Goal: Find contact information: Find contact information

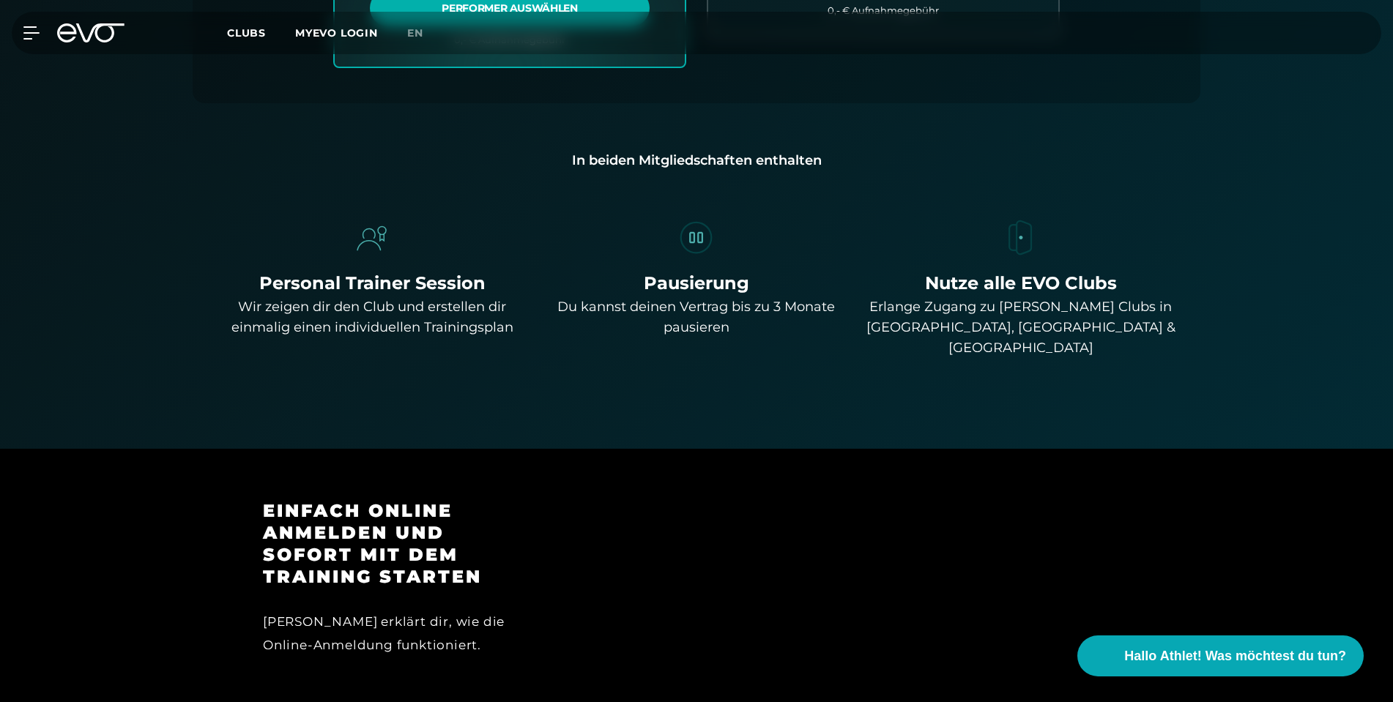
click at [70, 29] on icon at bounding box center [90, 32] width 67 height 19
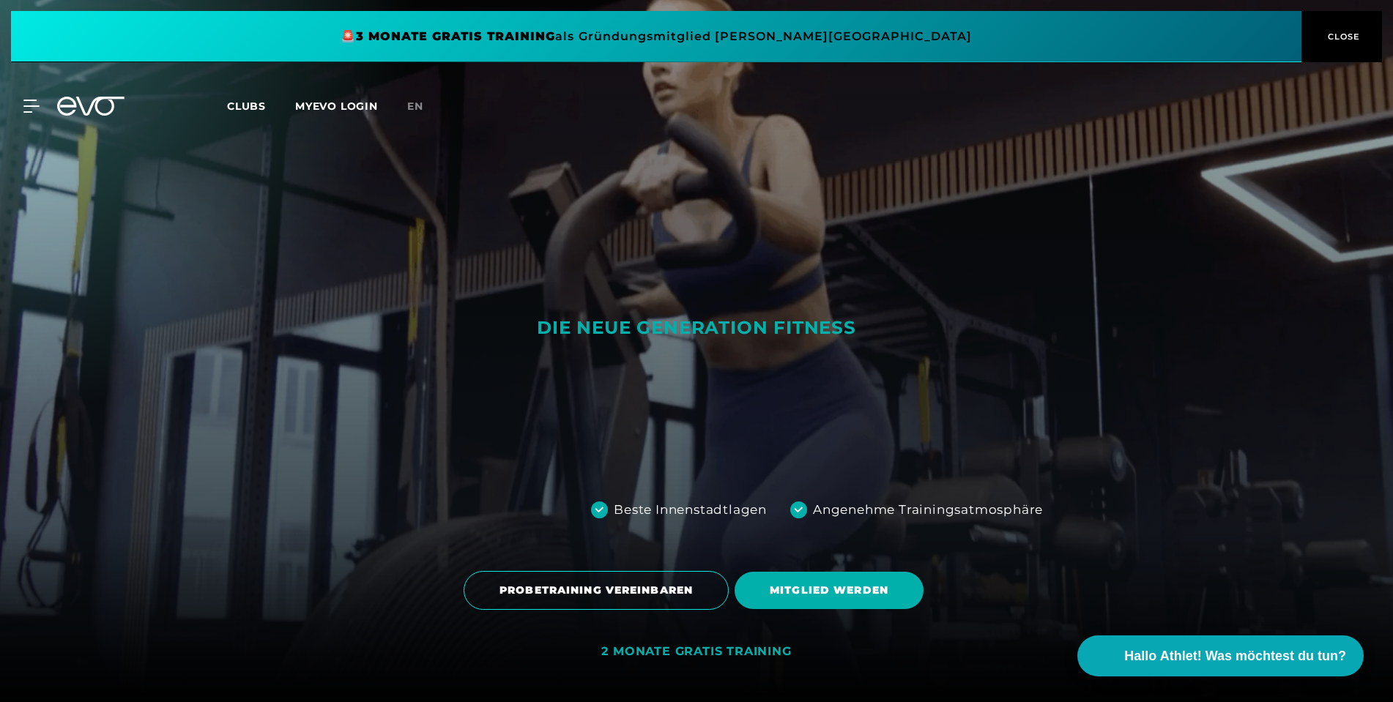
click at [33, 107] on icon at bounding box center [30, 106] width 15 height 12
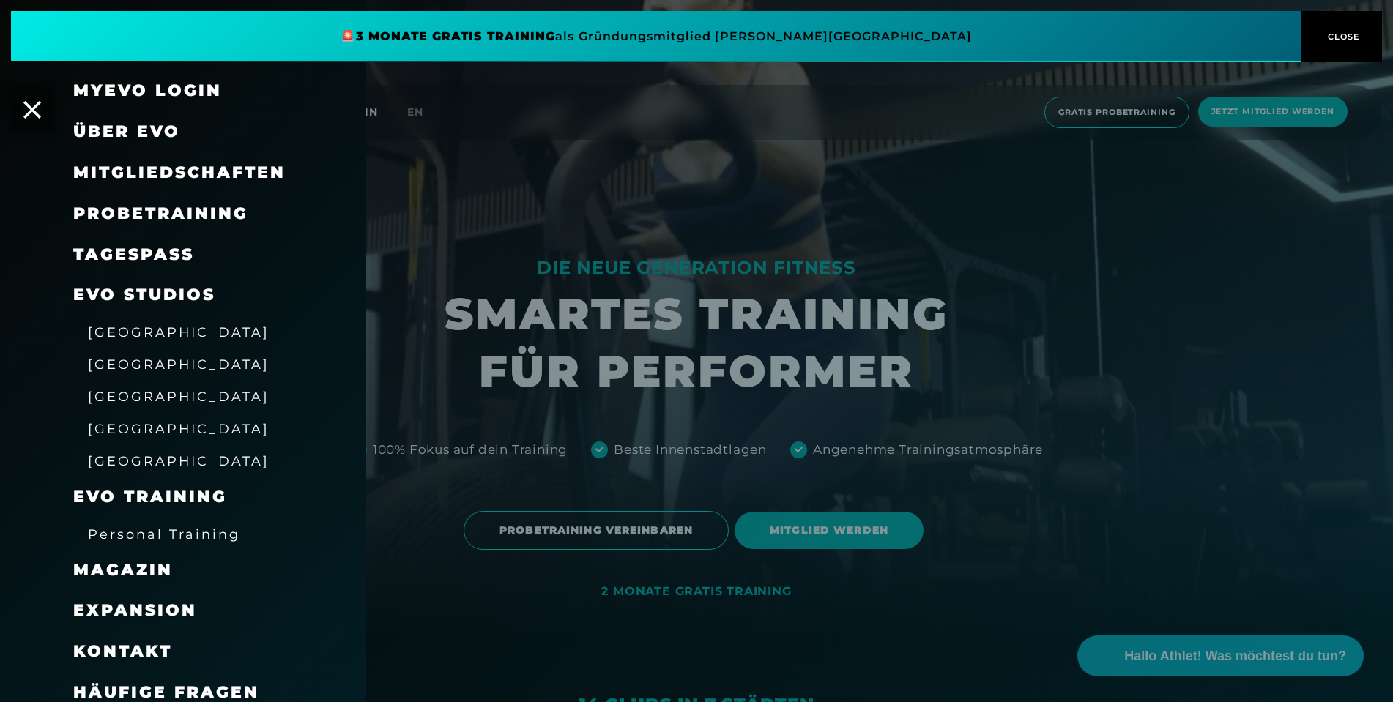
scroll to position [61, 0]
click at [162, 527] on span "Personal Training" at bounding box center [164, 534] width 152 height 15
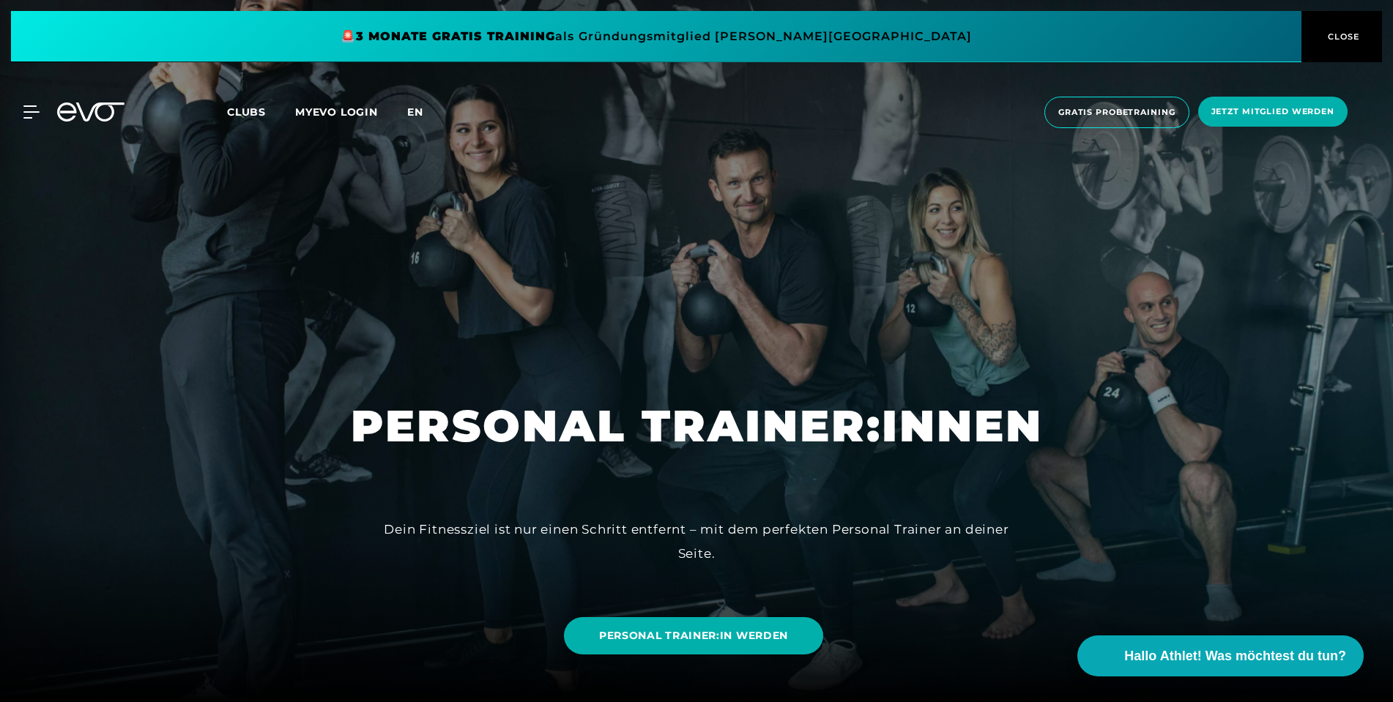
click at [414, 117] on span "en" at bounding box center [415, 111] width 16 height 13
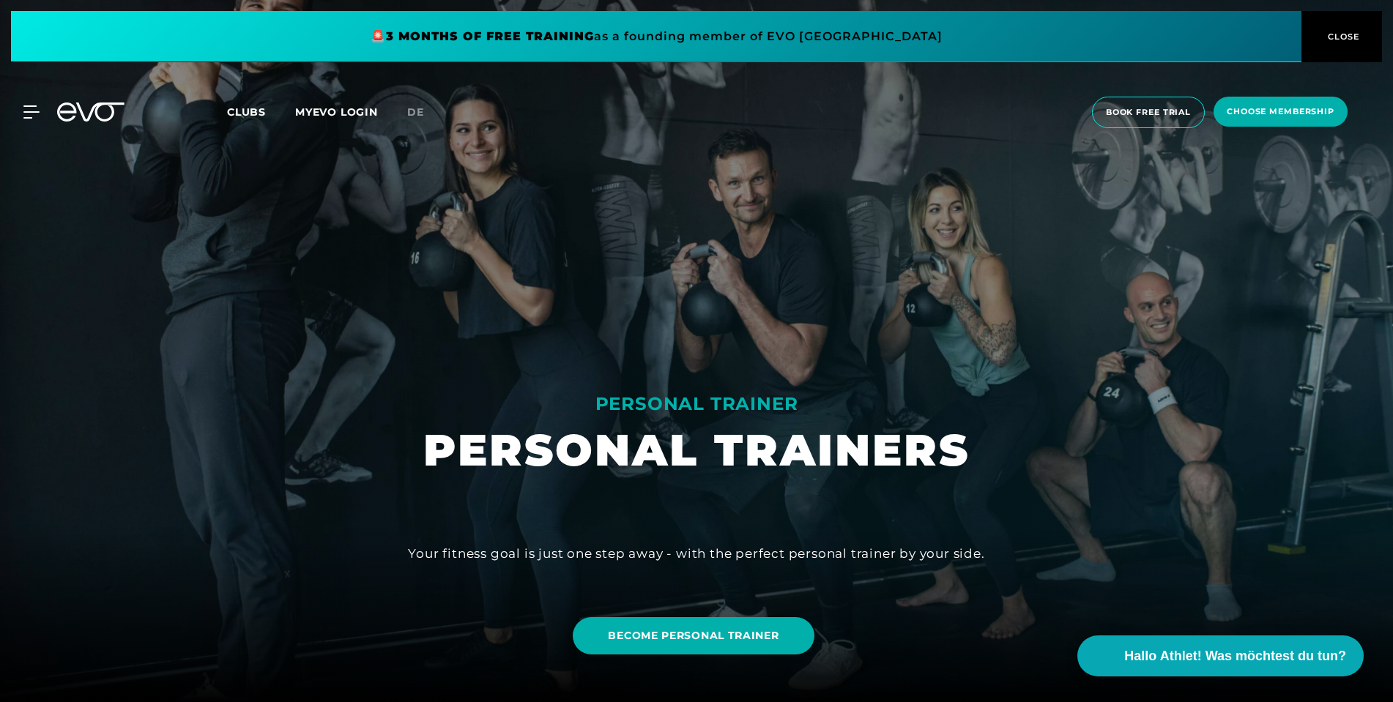
click at [99, 106] on icon at bounding box center [100, 112] width 48 height 19
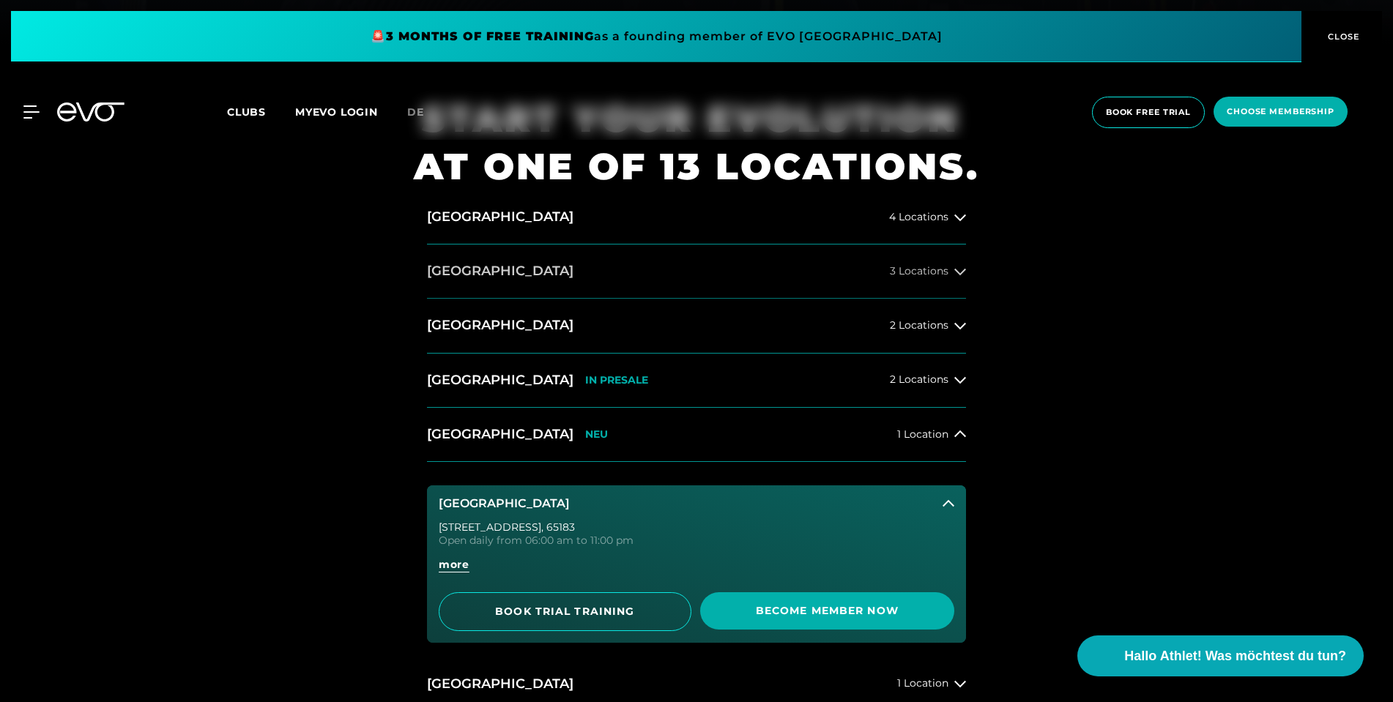
click at [706, 282] on button "[GEOGRAPHIC_DATA] 3 Locations" at bounding box center [696, 272] width 539 height 54
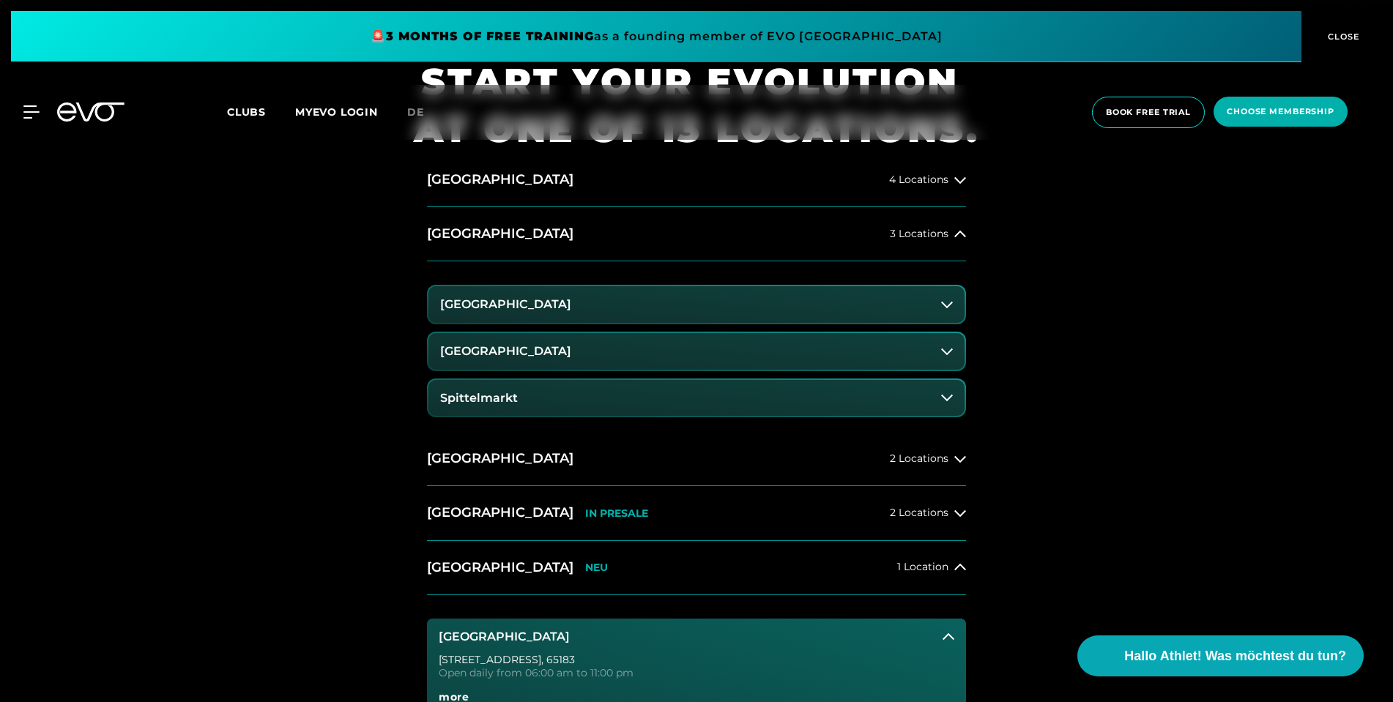
scroll to position [715, 0]
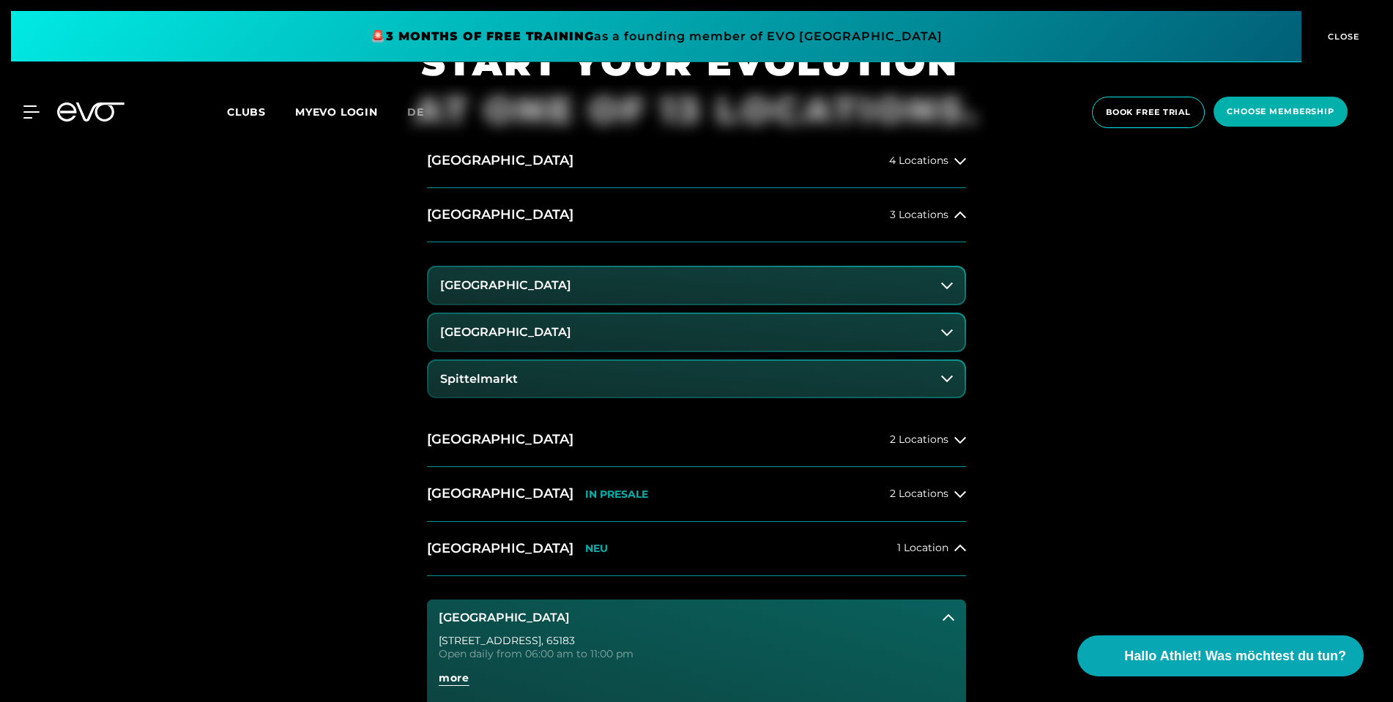
click at [672, 374] on button "Spittelmarkt" at bounding box center [696, 379] width 536 height 37
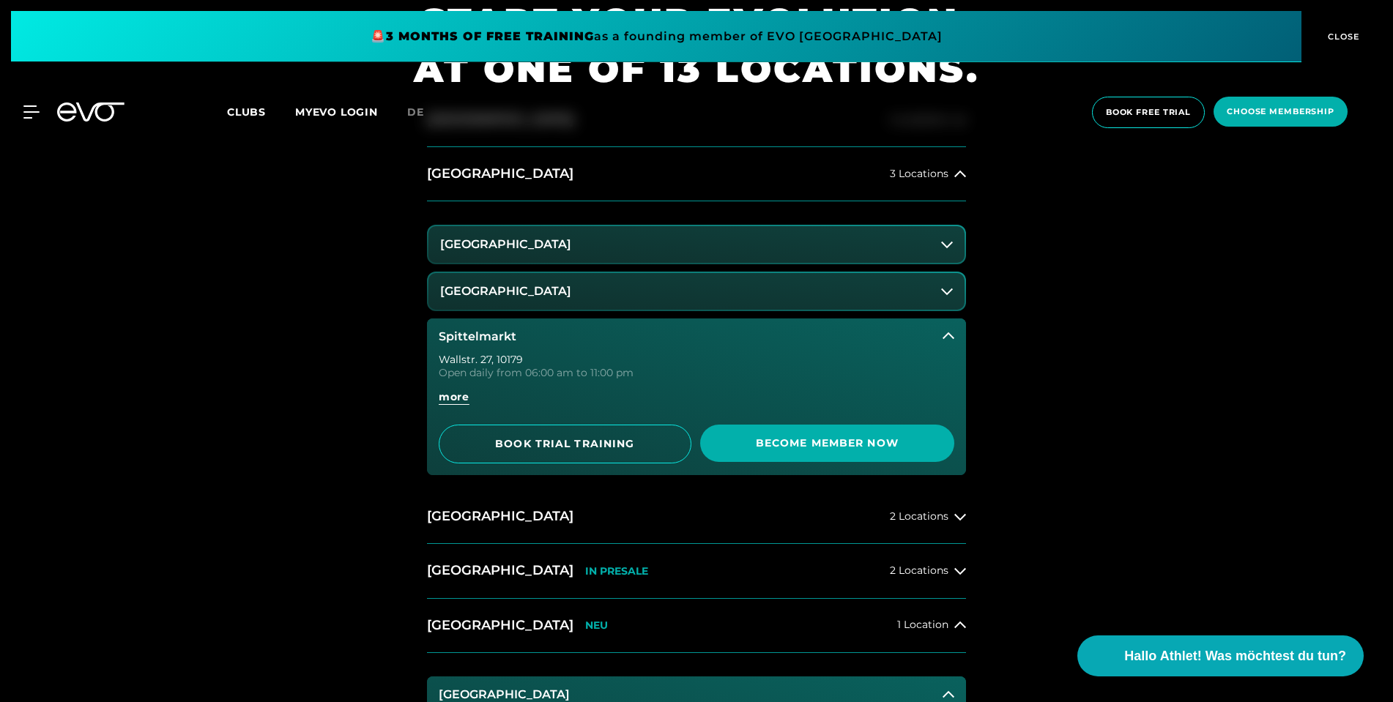
scroll to position [775, 0]
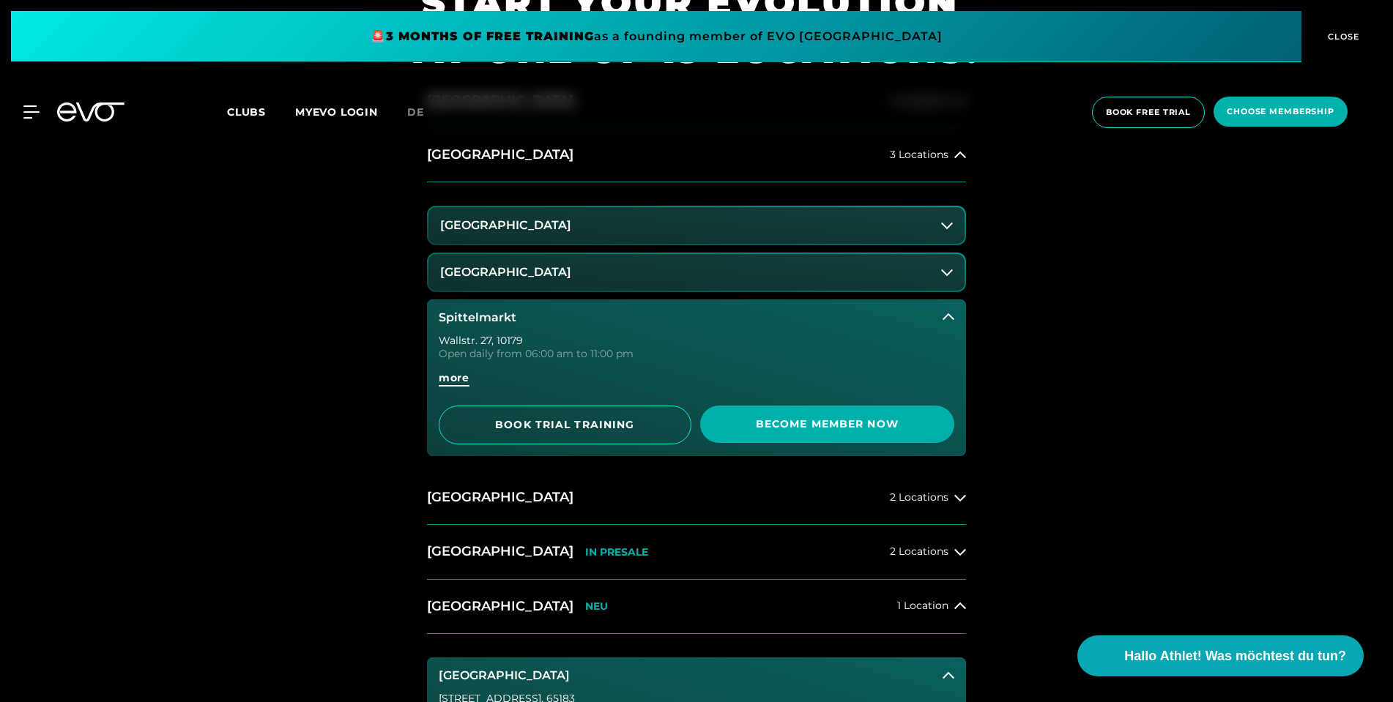
click at [458, 380] on span "more" at bounding box center [454, 378] width 31 height 15
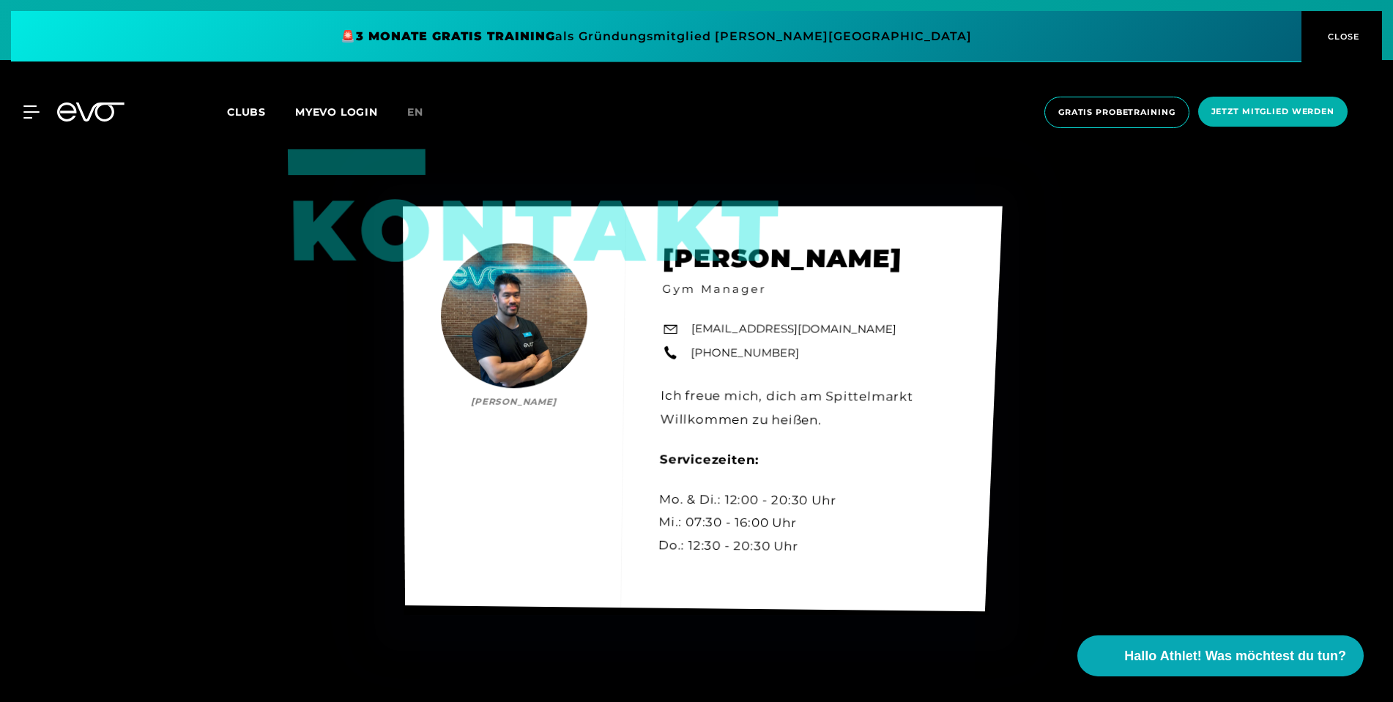
scroll to position [5414, 0]
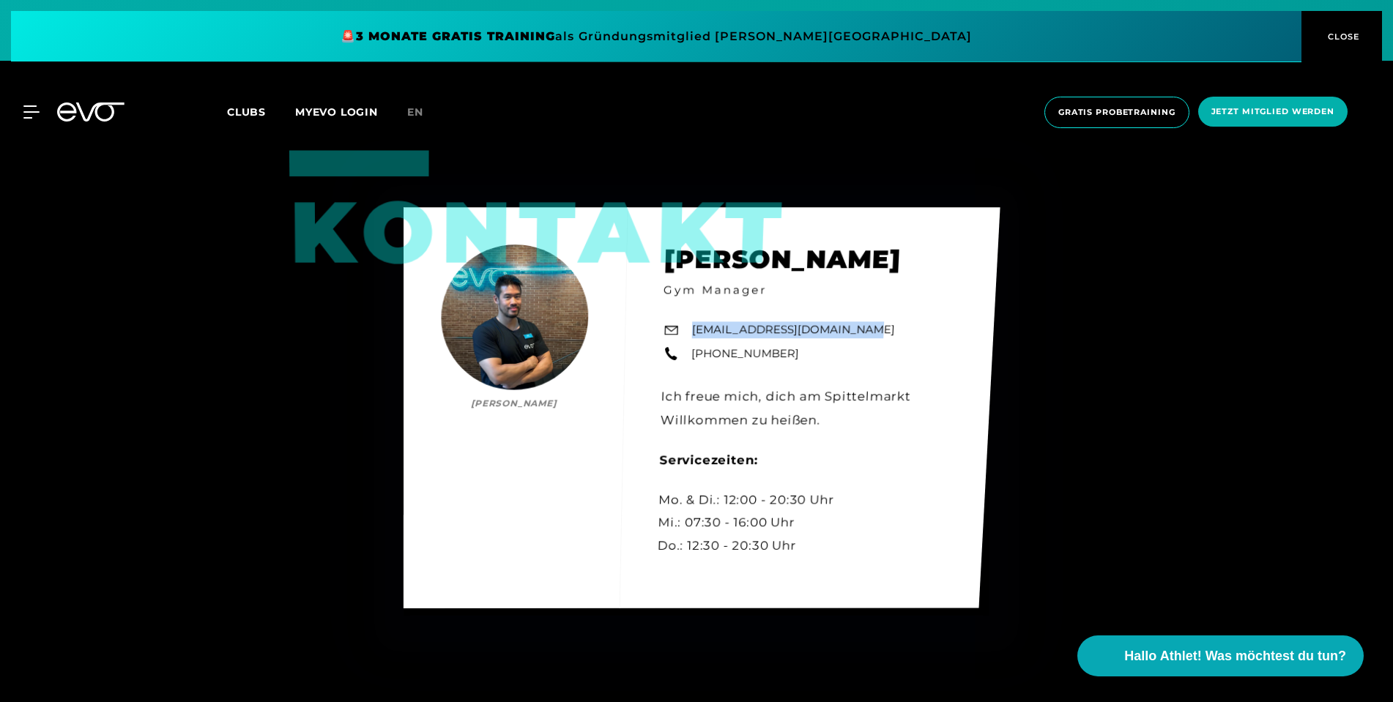
drag, startPoint x: 846, startPoint y: 322, endPoint x: 694, endPoint y: 322, distance: 151.6
click at [694, 322] on div "Kontakt [PERSON_NAME] [PERSON_NAME] Gym Manager [EMAIL_ADDRESS][DOMAIN_NAME] [P…" at bounding box center [702, 407] width 597 height 401
copy link "[EMAIL_ADDRESS][DOMAIN_NAME]"
